Goal: Task Accomplishment & Management: Use online tool/utility

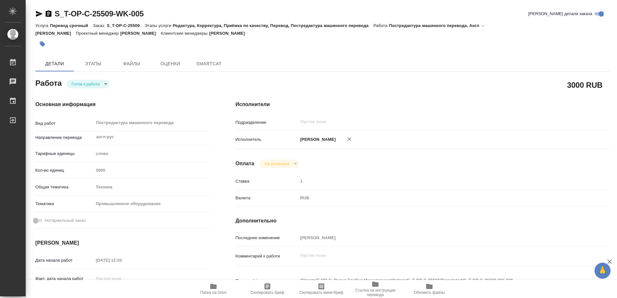
type textarea "x"
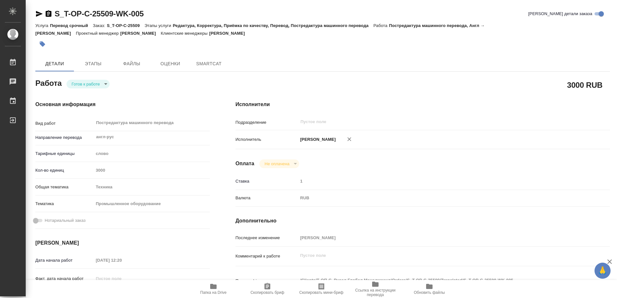
type textarea "x"
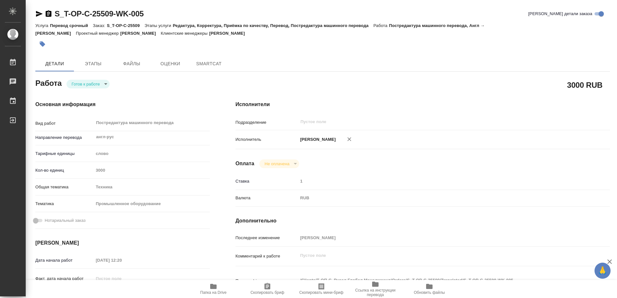
type textarea "x"
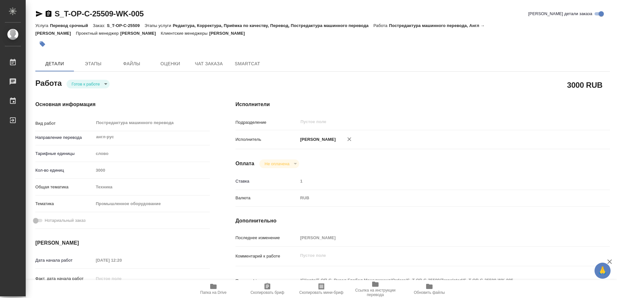
type textarea "x"
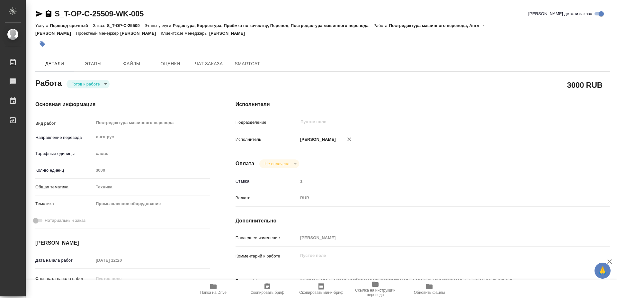
type textarea "x"
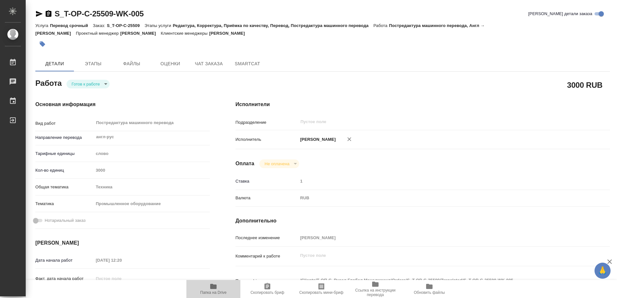
click at [219, 293] on span "Папка на Drive" at bounding box center [213, 292] width 26 height 4
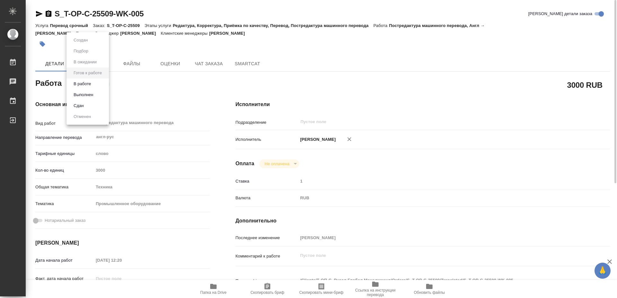
click at [82, 81] on body "🙏 .cls-1 fill:#fff; AWATERA Mayorov Anton Работы 0 Чаты График Выйти S_T-OP-C-2…" at bounding box center [308, 149] width 617 height 298
click at [78, 92] on button "Выполнен" at bounding box center [83, 94] width 23 height 7
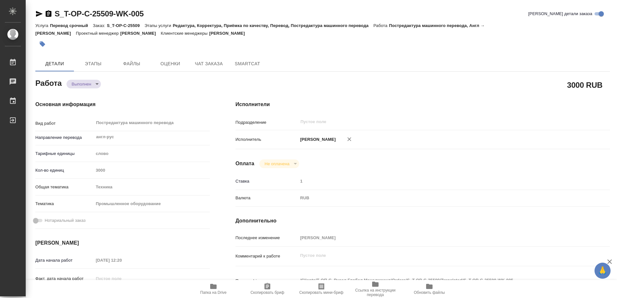
type textarea "x"
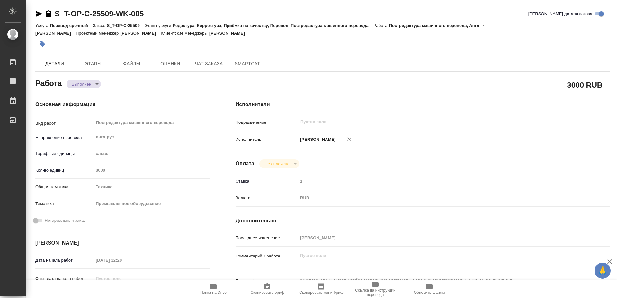
type textarea "x"
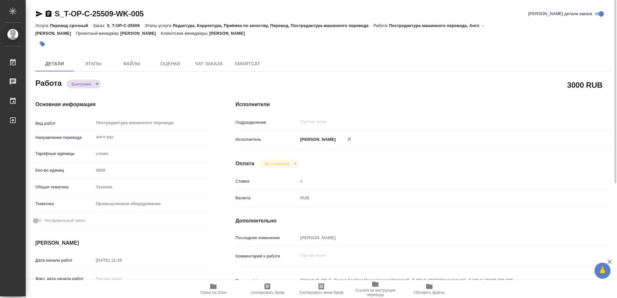
type textarea "x"
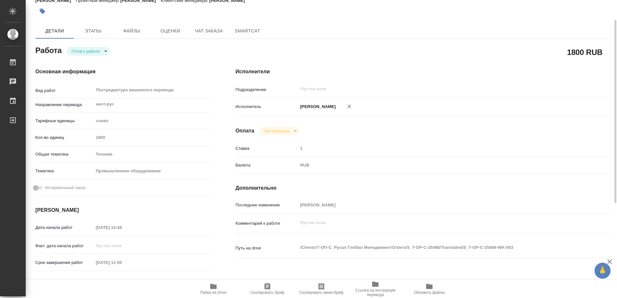
scroll to position [66, 0]
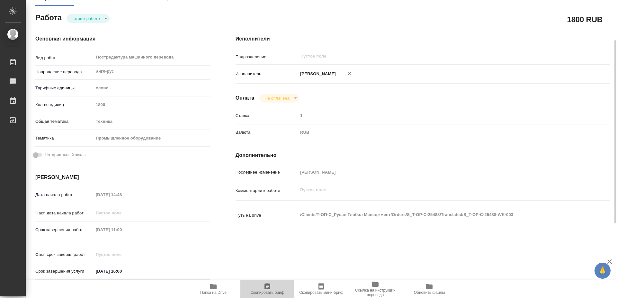
click at [273, 287] on span "Скопировать бриф" at bounding box center [267, 288] width 46 height 12
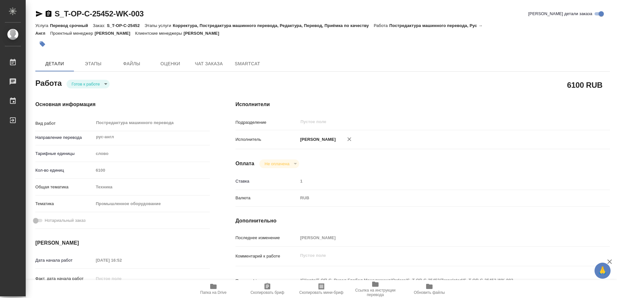
scroll to position [33, 0]
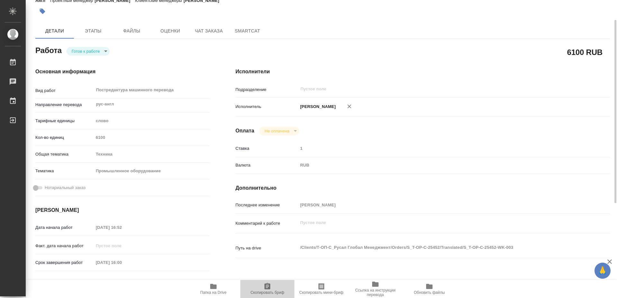
click at [271, 289] on icon "button" at bounding box center [267, 286] width 8 height 8
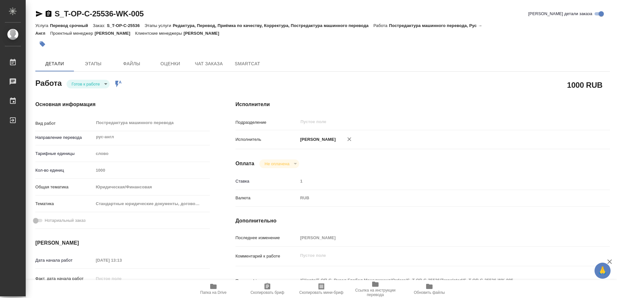
scroll to position [33, 0]
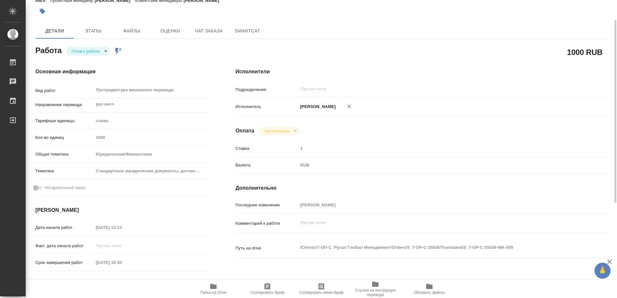
click at [272, 287] on span "Скопировать бриф" at bounding box center [267, 288] width 46 height 12
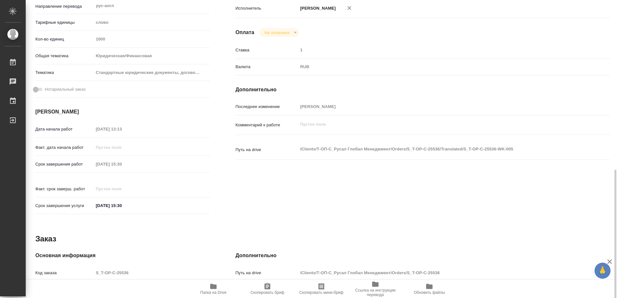
scroll to position [186, 0]
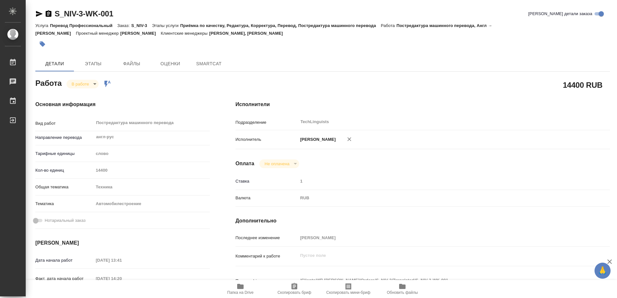
type textarea "x"
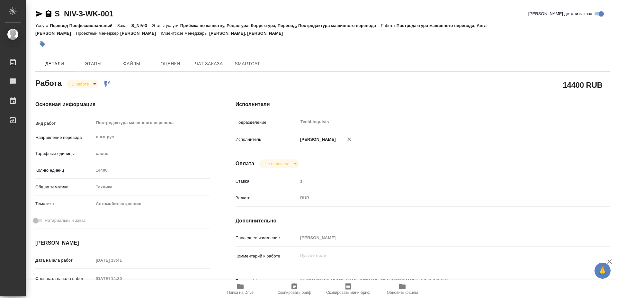
type textarea "x"
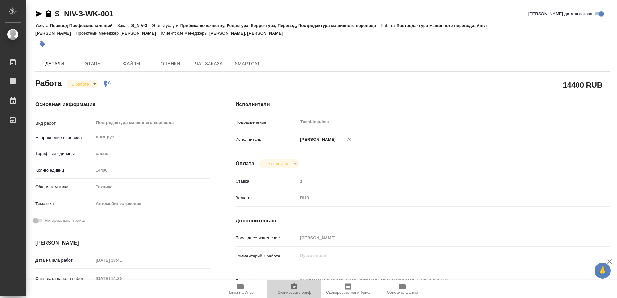
click at [292, 292] on span "Скопировать бриф" at bounding box center [294, 292] width 34 height 4
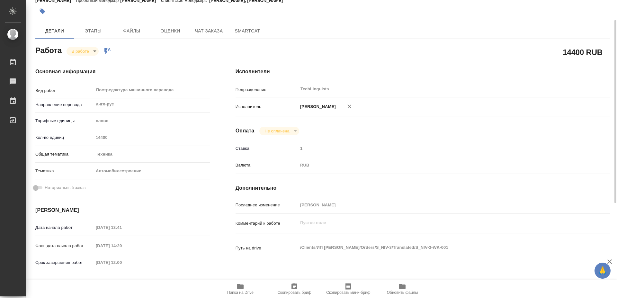
click at [291, 291] on span "Скопировать бриф" at bounding box center [294, 292] width 34 height 4
